Goal: Task Accomplishment & Management: Complete application form

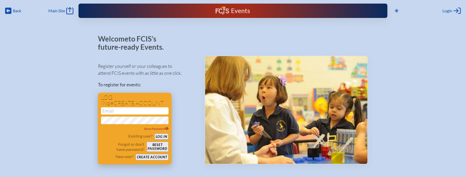
type input "[EMAIL_ADDRESS][DOMAIN_NAME]"
click at [161, 133] on button "Log in" at bounding box center [161, 136] width 14 height 6
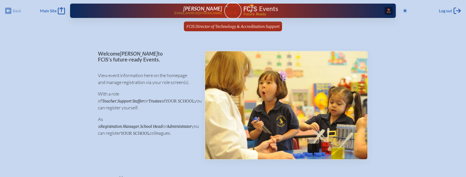
click at [389, 10] on icon "Access Users..." at bounding box center [389, 11] width 4 height 4
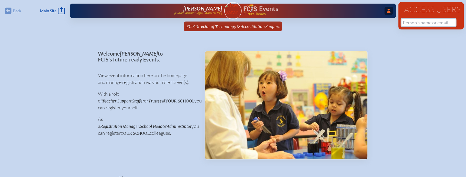
click at [420, 21] on input "text" at bounding box center [428, 23] width 54 height 8
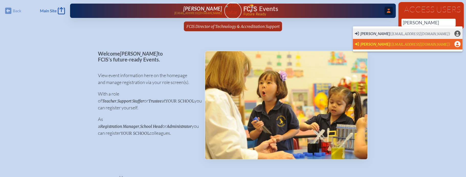
click at [402, 44] on span "(bar@alexandermontessori.com)" at bounding box center [420, 44] width 60 height 4
type input "[EMAIL_ADDRESS][DOMAIN_NAME]"
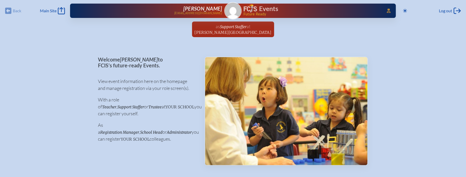
click at [228, 11] on img at bounding box center [233, 11] width 16 height 16
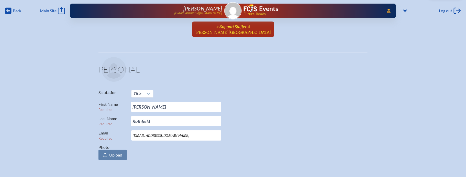
click at [228, 27] on span "Support Staffer" at bounding box center [233, 26] width 27 height 5
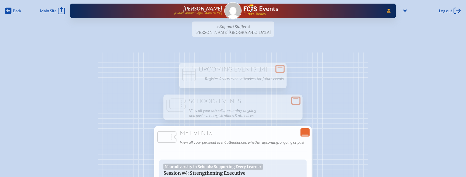
click at [230, 27] on ul "as Support Staffer at [PERSON_NAME][GEOGRAPHIC_DATA] since [DATE]" at bounding box center [233, 30] width 466 height 19
click at [232, 10] on img at bounding box center [233, 11] width 16 height 16
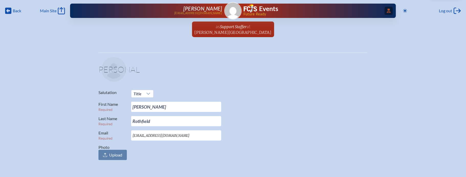
click at [389, 9] on icon "Access Users..." at bounding box center [389, 11] width 4 height 4
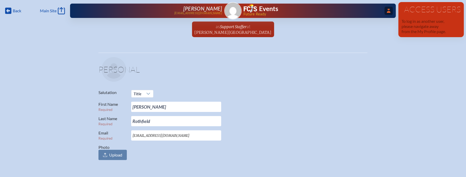
click at [312, 23] on ul "as Support Staffer at Alexander Montessori School since March 1st, 2024" at bounding box center [233, 30] width 466 height 19
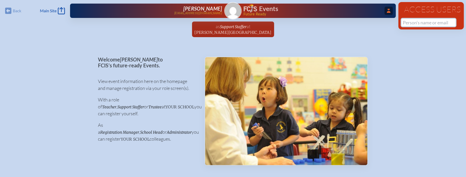
click at [410, 20] on input "text" at bounding box center [428, 23] width 54 height 8
paste input "Ismary Hassun"
drag, startPoint x: 417, startPoint y: 21, endPoint x: 435, endPoint y: 21, distance: 17.6
click at [435, 21] on input "Ismary Hassun" at bounding box center [428, 23] width 54 height 8
type input "Ismary"
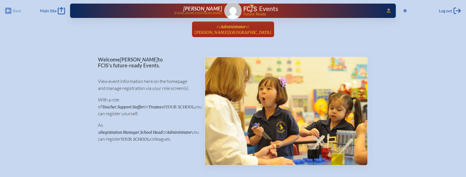
click at [230, 27] on span "Administrator" at bounding box center [233, 26] width 25 height 5
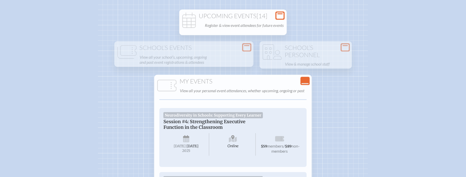
scroll to position [51, 0]
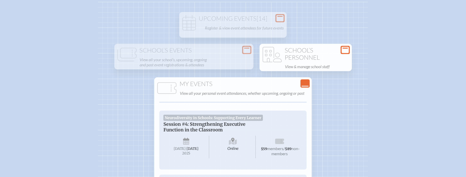
click at [309, 48] on h1 "School’s Personnel" at bounding box center [306, 54] width 88 height 14
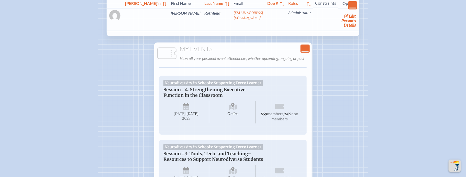
scroll to position [227, 0]
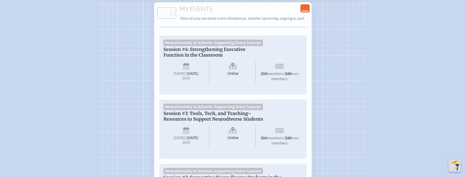
click at [246, 36] on div "Neurodiversity in Schools: Supporting Every Learner Session #4: Strengthening E…" at bounding box center [232, 65] width 147 height 59
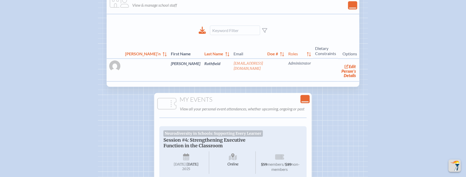
scroll to position [0, 0]
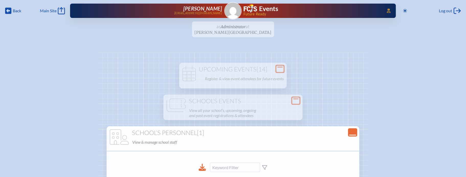
click at [253, 25] on ul "as Administrator at Alexander Montessori School since March 1st, 2024" at bounding box center [233, 30] width 466 height 19
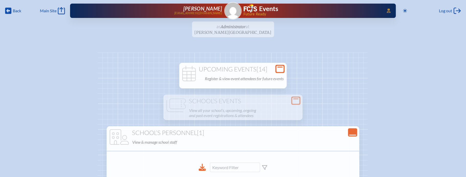
click at [264, 71] on span "[14]" at bounding box center [262, 69] width 11 height 8
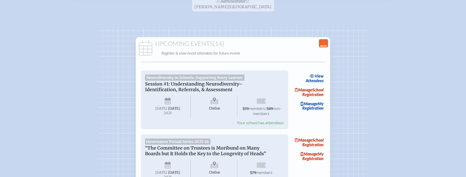
scroll to position [44, 0]
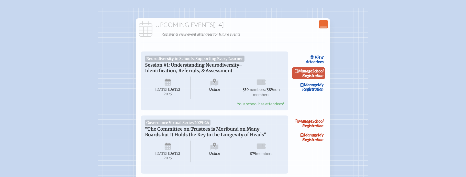
click at [312, 71] on span "Manage" at bounding box center [304, 70] width 18 height 5
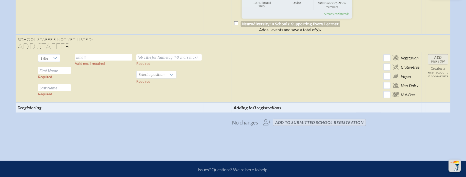
scroll to position [331, 0]
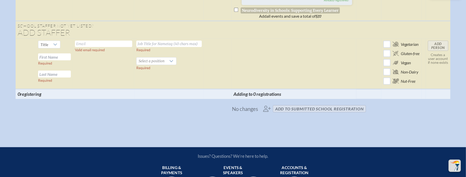
click at [86, 47] on input "text" at bounding box center [103, 44] width 57 height 6
click at [51, 60] on input "text" at bounding box center [54, 56] width 33 height 7
paste input "Ismary Hassun"
drag, startPoint x: 51, startPoint y: 69, endPoint x: 68, endPoint y: 69, distance: 17.4
click at [68, 60] on input "Ismary Hassun" at bounding box center [54, 56] width 33 height 7
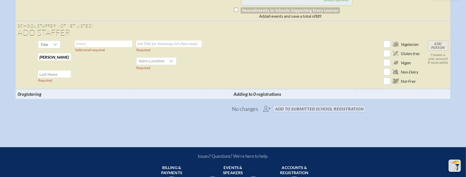
type input "Ismary"
click at [60, 77] on input "text" at bounding box center [54, 74] width 33 height 7
paste input "Hassun"
click at [40, 77] on input "Hassun" at bounding box center [54, 74] width 33 height 7
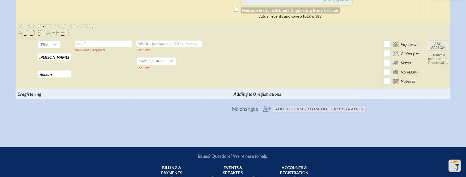
type input "Hassun"
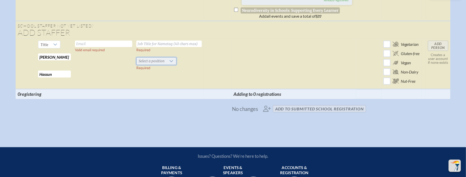
click at [145, 65] on span "Select a position" at bounding box center [152, 61] width 30 height 7
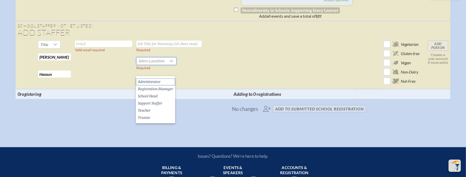
click at [147, 79] on span "Administrator" at bounding box center [149, 81] width 23 height 5
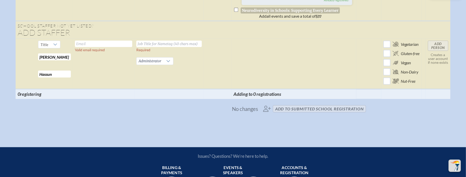
click at [159, 47] on input "text" at bounding box center [168, 44] width 65 height 6
type input "Administrator"
click at [188, 71] on td "Administrator Required Administrator Required" at bounding box center [169, 64] width 70 height 50
click at [116, 47] on input "text" at bounding box center [103, 44] width 57 height 6
paste input "ihassun@alexandermontessori.com"
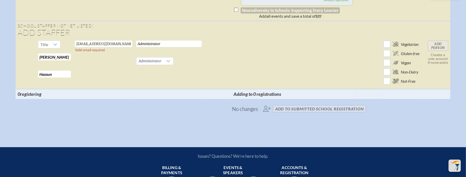
scroll to position [0, 2]
type input "ihassun@alexandermontessori.com"
click at [116, 75] on td "ihassun@alexandermontessori.com Valid email required" at bounding box center [103, 64] width 61 height 50
click at [446, 51] on input "Add Person" at bounding box center [438, 46] width 20 height 10
